Goal: Find specific page/section: Find specific page/section

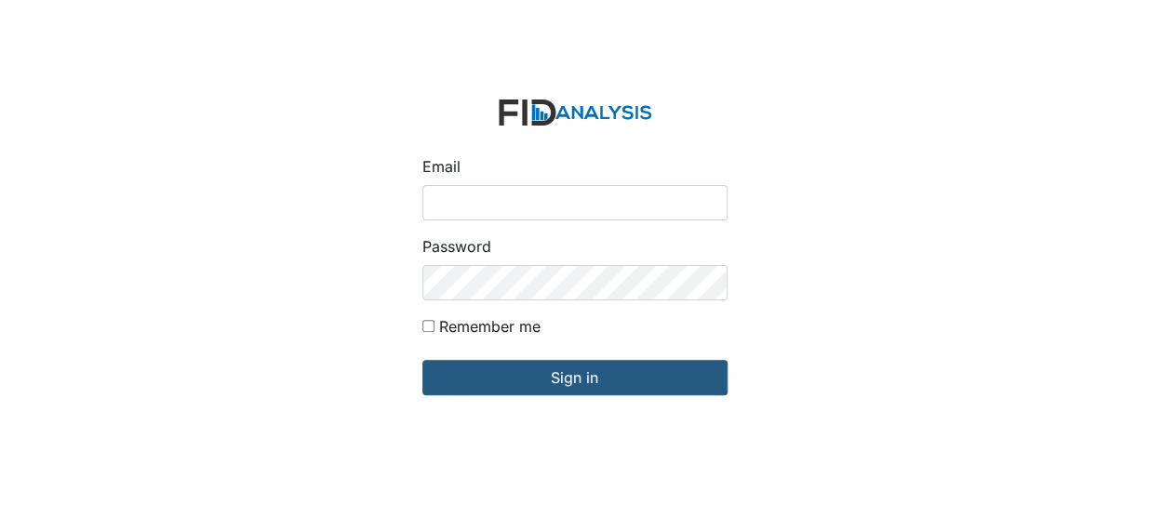
click at [455, 206] on input "Email" at bounding box center [574, 202] width 305 height 35
type input "[EMAIL_ADDRESS][DOMAIN_NAME]"
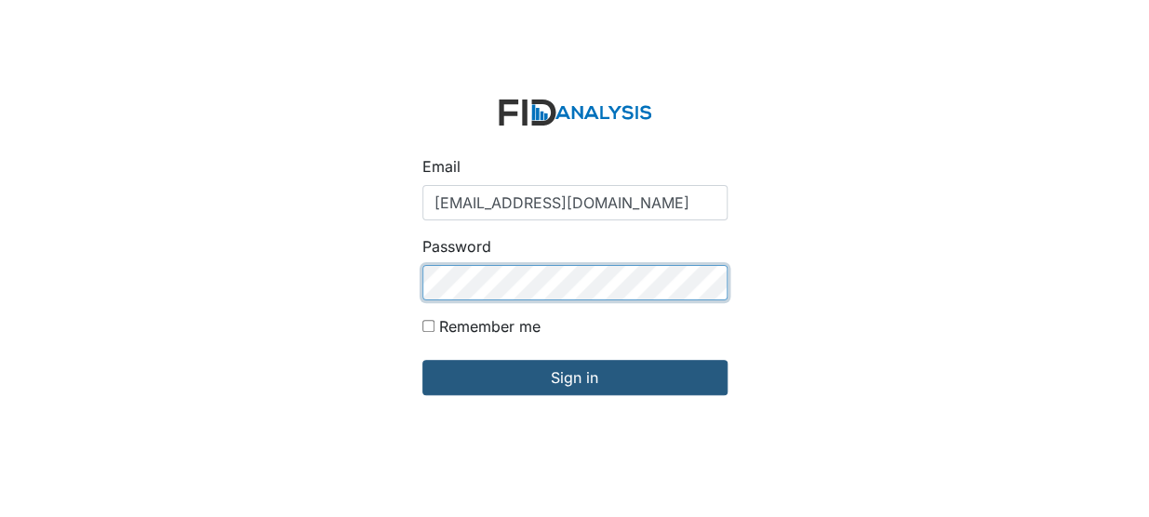
click at [422, 360] on input "Sign in" at bounding box center [574, 377] width 305 height 35
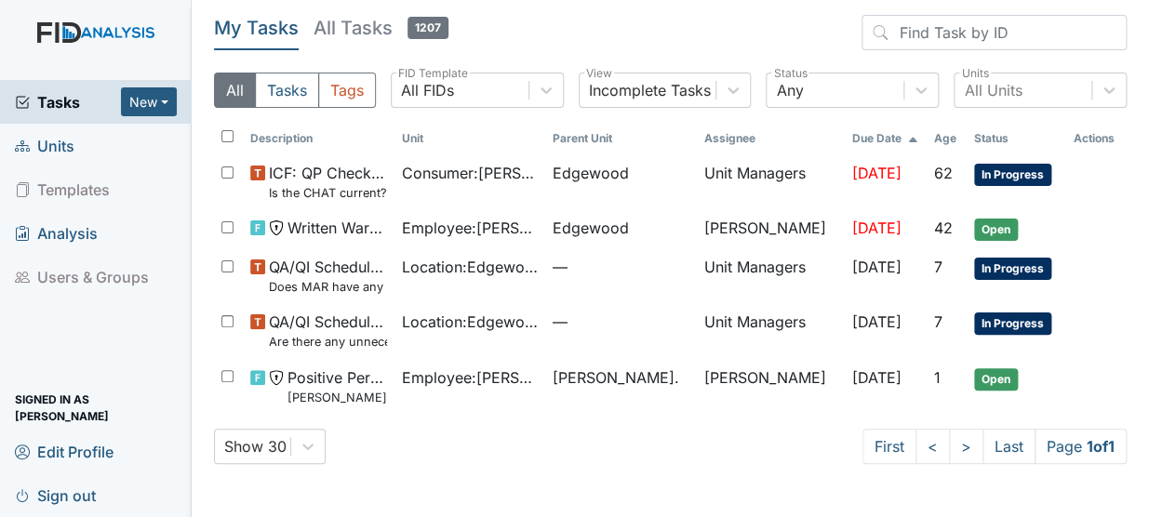
click at [54, 144] on span "Units" at bounding box center [45, 145] width 60 height 29
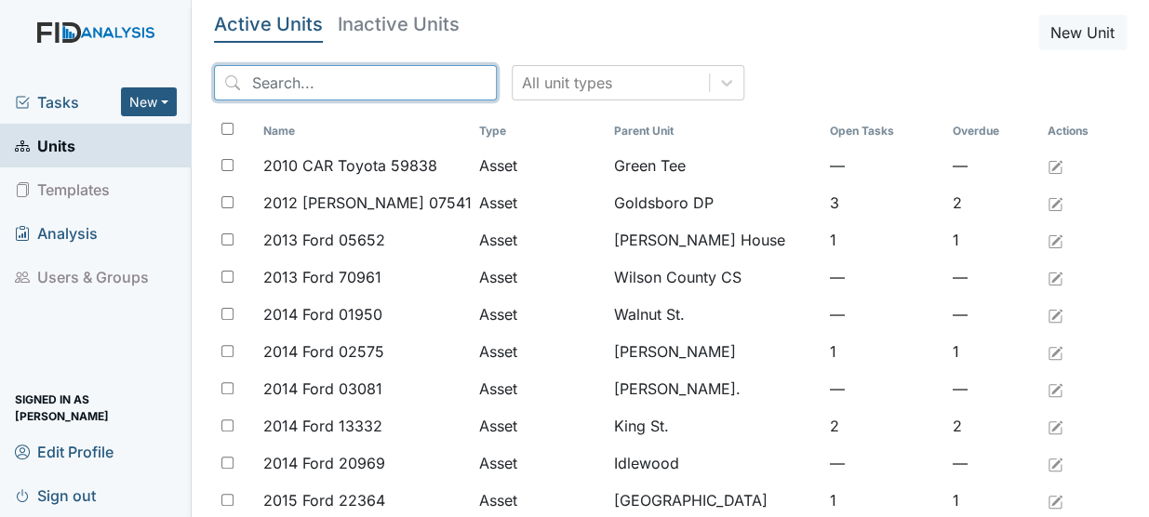
click at [268, 82] on input "search" at bounding box center [355, 82] width 283 height 35
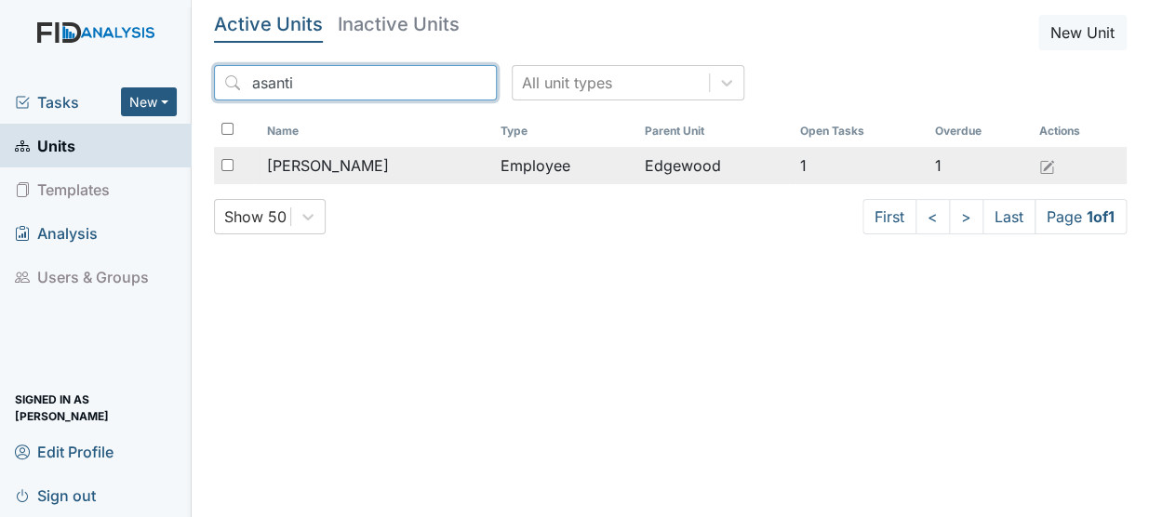
type input "asanti"
click at [300, 162] on span "[PERSON_NAME]" at bounding box center [328, 165] width 122 height 22
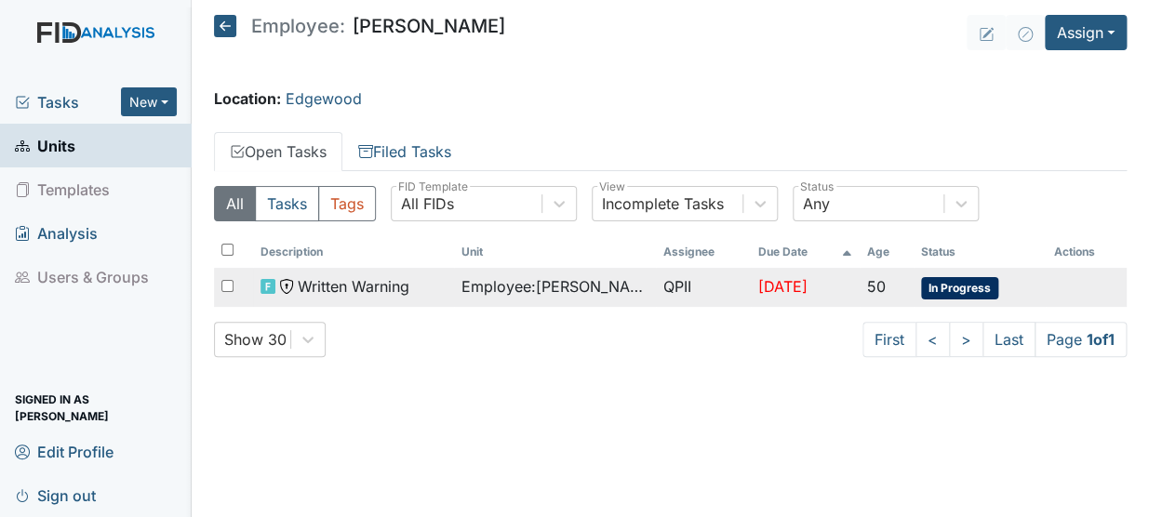
click at [344, 286] on span "Written Warning" at bounding box center [354, 286] width 112 height 22
